Goal: Information Seeking & Learning: Learn about a topic

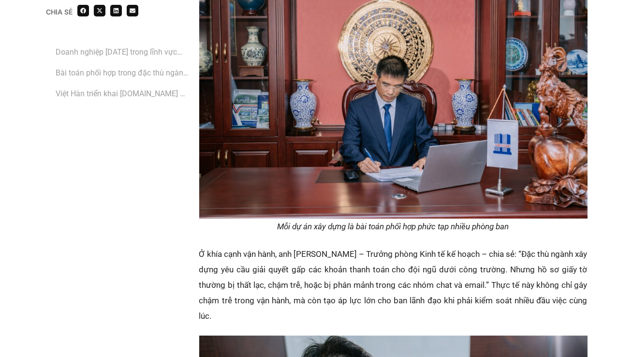
scroll to position [1441, 0]
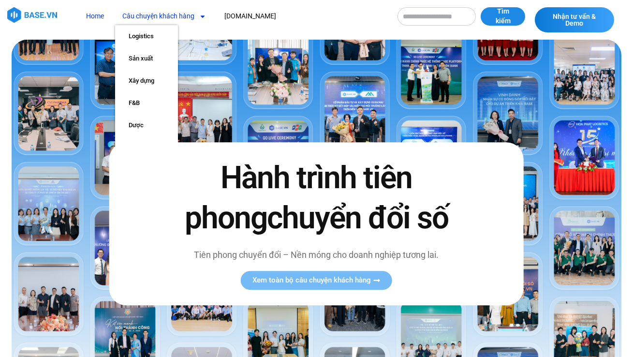
click at [178, 20] on link "Câu chuyện khách hàng" at bounding box center [164, 16] width 98 height 18
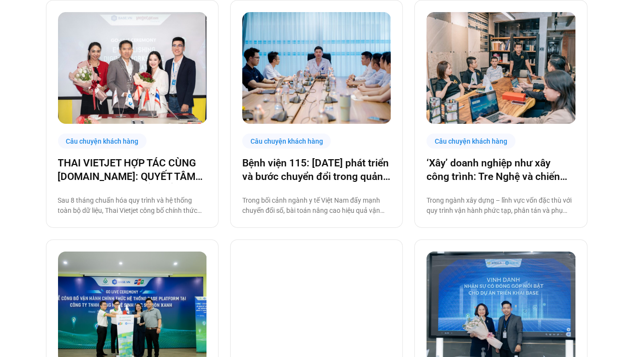
scroll to position [308, 0]
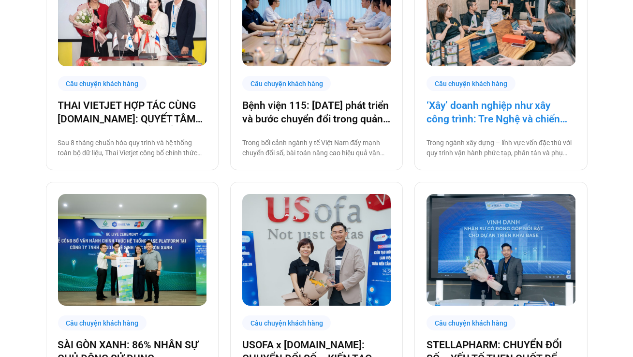
click at [474, 107] on link "‘Xây’ doanh nghiệp như xây công trình: Tre Nghệ và chiến lược chuyển đổi từ gốc" at bounding box center [500, 112] width 148 height 27
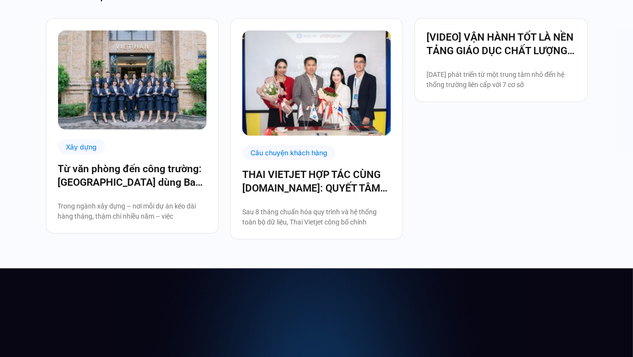
scroll to position [2354, 0]
